Goal: Transaction & Acquisition: Book appointment/travel/reservation

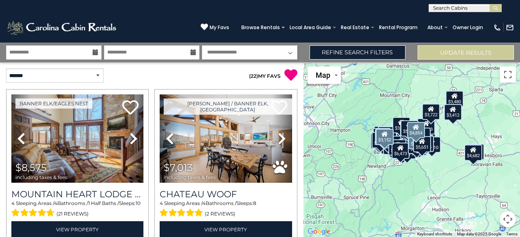
click at [448, 9] on input "text" at bounding box center [464, 10] width 71 height 8
type input "*****"
click at [453, 21] on li "Freed om Lodge" at bounding box center [465, 18] width 72 height 7
click at [496, 4] on button "submit" at bounding box center [495, 8] width 12 height 8
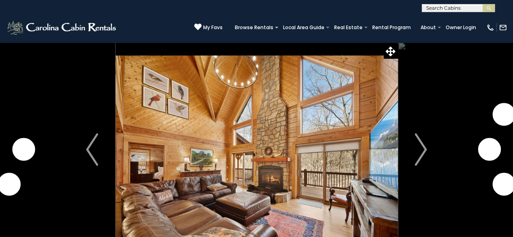
scroll to position [162, 0]
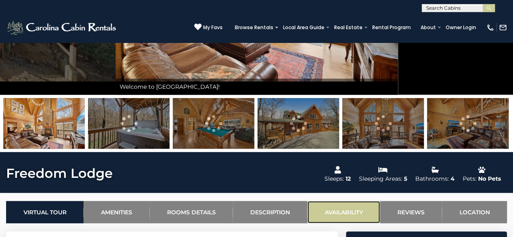
click at [347, 206] on link "Availability" at bounding box center [344, 212] width 73 height 22
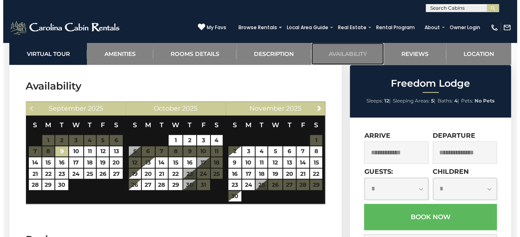
scroll to position [1767, 0]
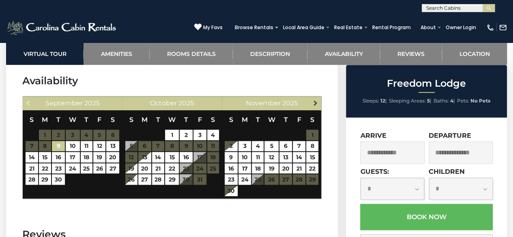
click at [316, 102] on span "Next" at bounding box center [316, 103] width 6 height 6
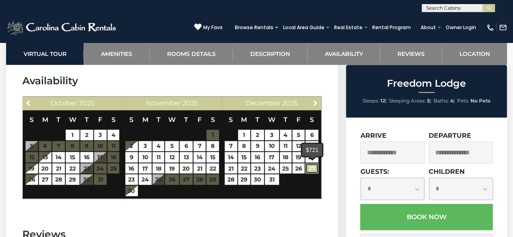
click at [310, 168] on link "27" at bounding box center [312, 169] width 13 height 11
type input "**********"
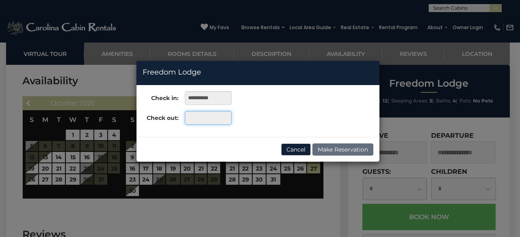
click at [197, 113] on input "text" at bounding box center [208, 118] width 47 height 14
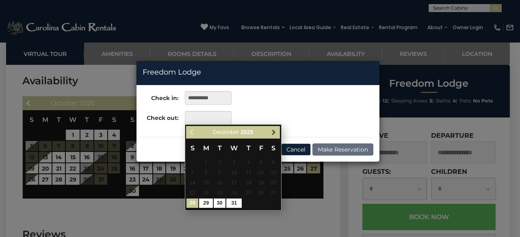
click at [269, 132] on link "Next" at bounding box center [274, 132] width 10 height 10
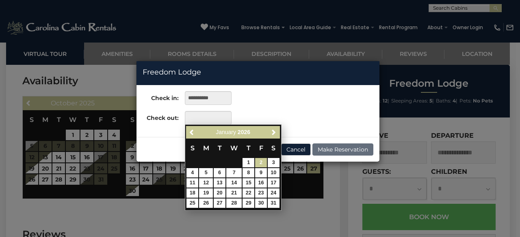
click at [261, 164] on link "2" at bounding box center [261, 162] width 12 height 9
type input "**********"
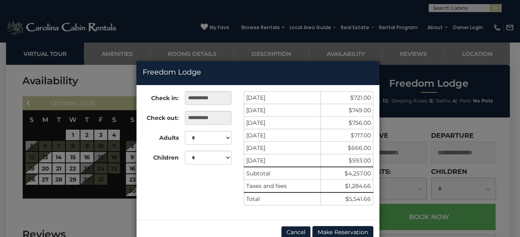
scroll to position [18, 0]
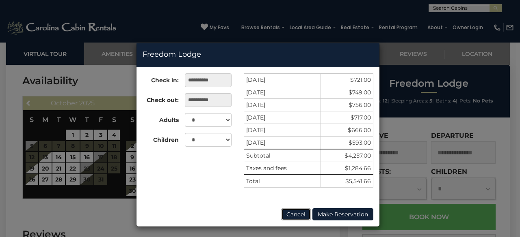
click at [294, 212] on button "Cancel" at bounding box center [296, 215] width 30 height 12
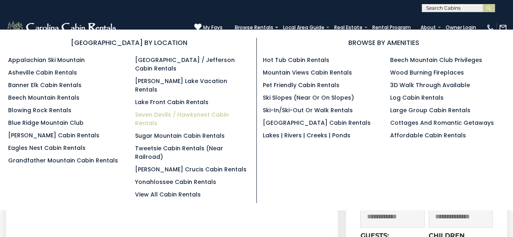
scroll to position [0, 0]
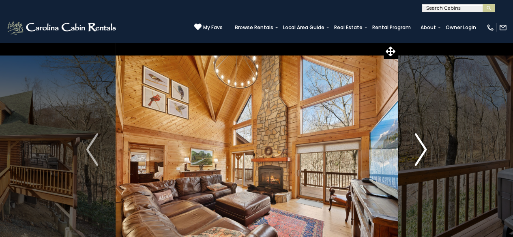
click at [415, 142] on img "Next" at bounding box center [421, 150] width 12 height 32
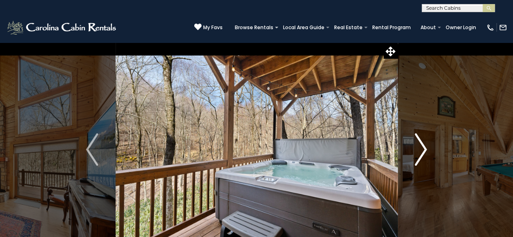
click at [415, 142] on img "Next" at bounding box center [421, 150] width 12 height 32
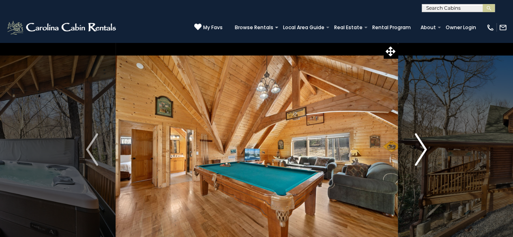
click at [415, 142] on img "Next" at bounding box center [421, 150] width 12 height 32
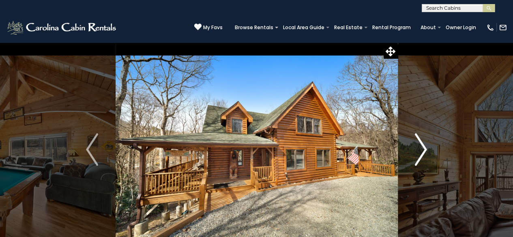
click at [415, 142] on img "Next" at bounding box center [421, 150] width 12 height 32
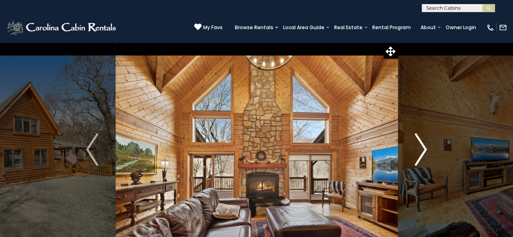
click at [415, 142] on img "Next" at bounding box center [421, 150] width 12 height 32
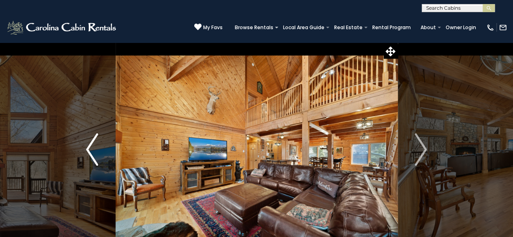
click at [90, 145] on img "Previous" at bounding box center [92, 150] width 12 height 32
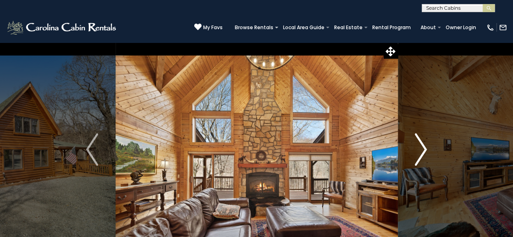
click at [427, 154] on button "Next" at bounding box center [421, 149] width 47 height 215
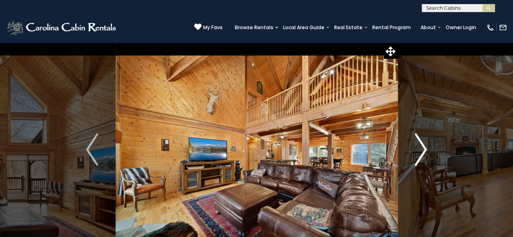
click at [423, 147] on img "Next" at bounding box center [421, 150] width 12 height 32
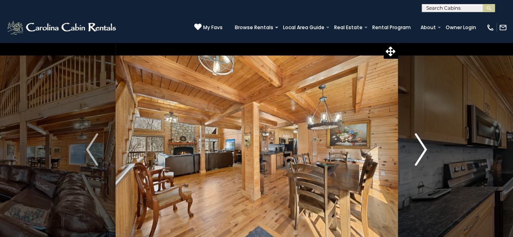
click at [423, 147] on img "Next" at bounding box center [421, 150] width 12 height 32
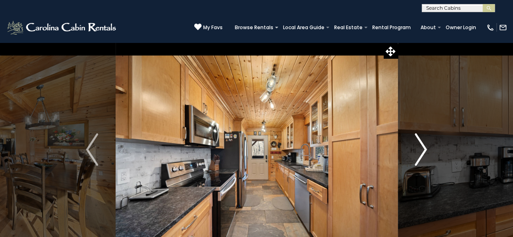
click at [423, 147] on img "Next" at bounding box center [421, 150] width 12 height 32
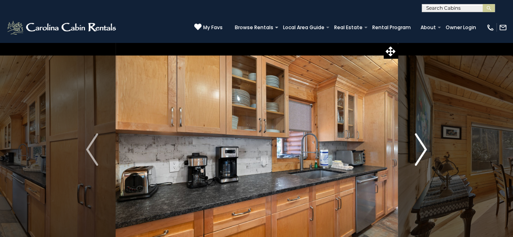
click at [423, 147] on img "Next" at bounding box center [421, 150] width 12 height 32
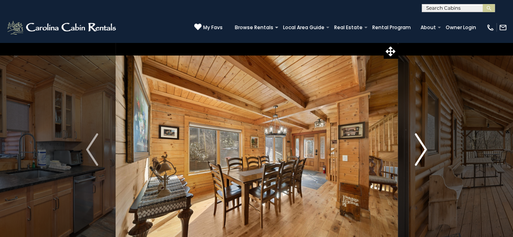
click at [423, 147] on img "Next" at bounding box center [421, 150] width 12 height 32
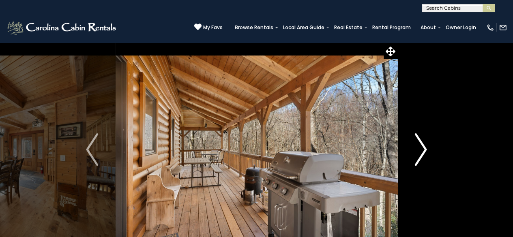
click at [423, 147] on img "Next" at bounding box center [421, 150] width 12 height 32
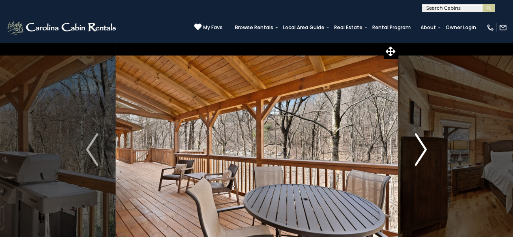
click at [423, 147] on img "Next" at bounding box center [421, 150] width 12 height 32
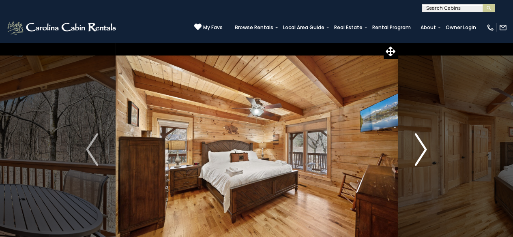
click at [423, 147] on img "Next" at bounding box center [421, 150] width 12 height 32
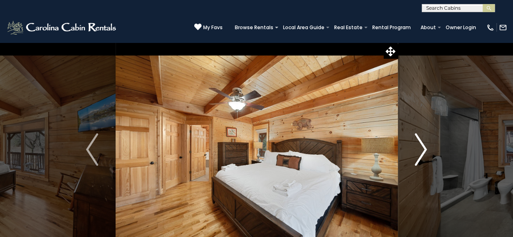
click at [423, 147] on img "Next" at bounding box center [421, 150] width 12 height 32
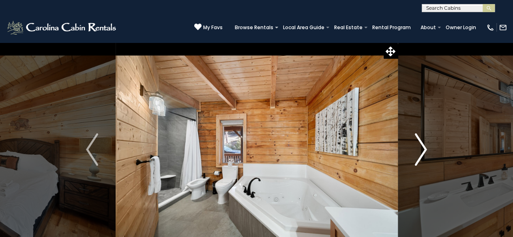
click at [423, 147] on img "Next" at bounding box center [421, 150] width 12 height 32
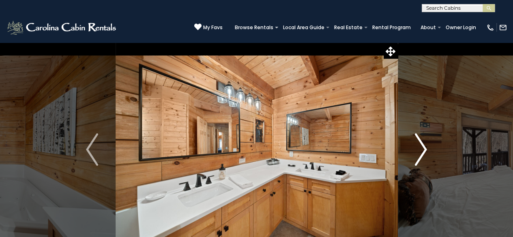
click at [423, 147] on img "Next" at bounding box center [421, 150] width 12 height 32
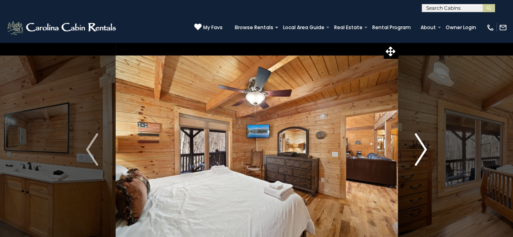
click at [423, 147] on img "Next" at bounding box center [421, 150] width 12 height 32
